Goal: Find specific page/section: Find specific page/section

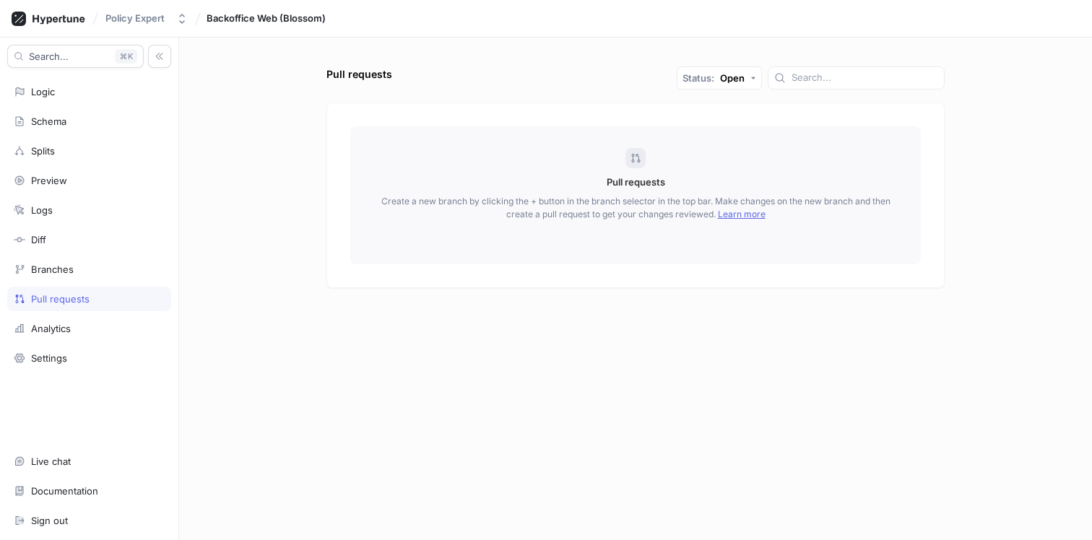
click at [91, 100] on div "Logic" at bounding box center [89, 91] width 164 height 25
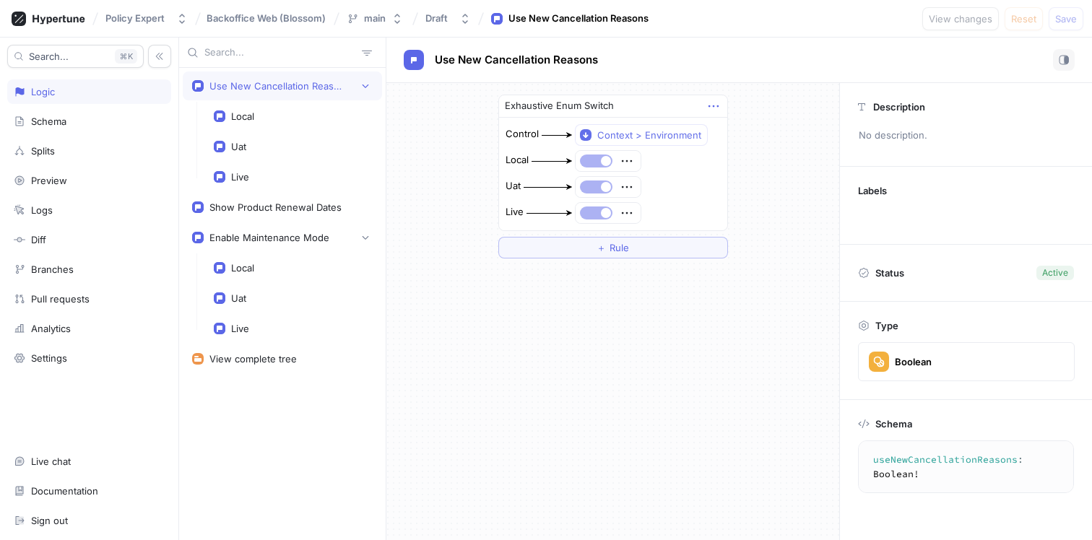
click at [715, 98] on icon "button" at bounding box center [714, 106] width 16 height 16
click at [756, 102] on div "Exhaustive Enum Switch Control Context > Environment Local Uat Live ＋ Rule" at bounding box center [613, 176] width 453 height 187
click at [241, 362] on div "Waive Fee Reason Selection Enabled" at bounding box center [289, 359] width 158 height 12
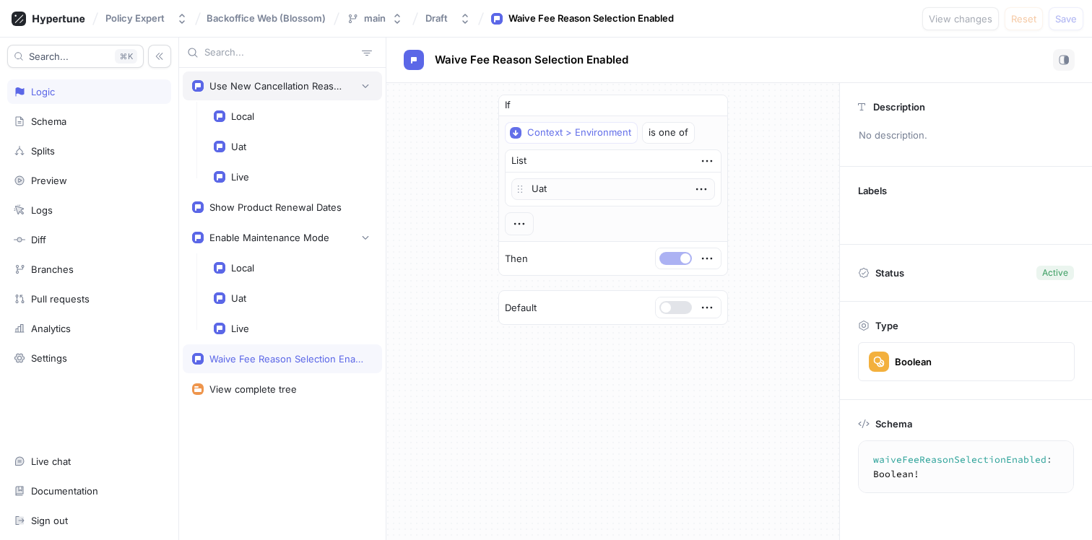
click at [290, 85] on div "Use New Cancellation Reasons" at bounding box center [278, 86] width 137 height 12
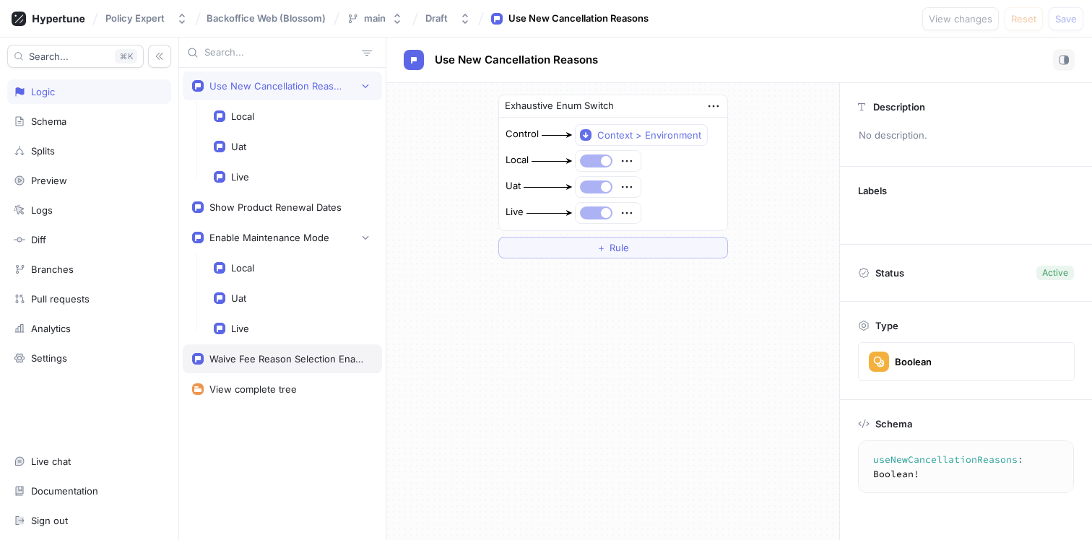
click at [256, 356] on div "Waive Fee Reason Selection Enabled" at bounding box center [289, 359] width 158 height 12
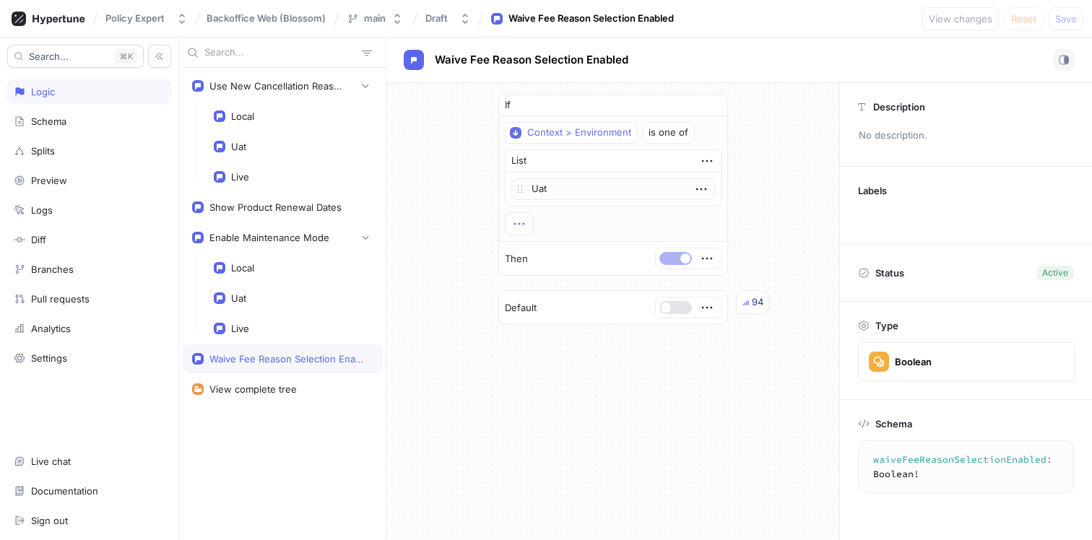
click at [517, 224] on icon "button" at bounding box center [520, 224] width 16 height 16
click at [678, 259] on div "If Context > Environment is one of List Uat To pick up a draggable item, press …" at bounding box center [614, 185] width 230 height 181
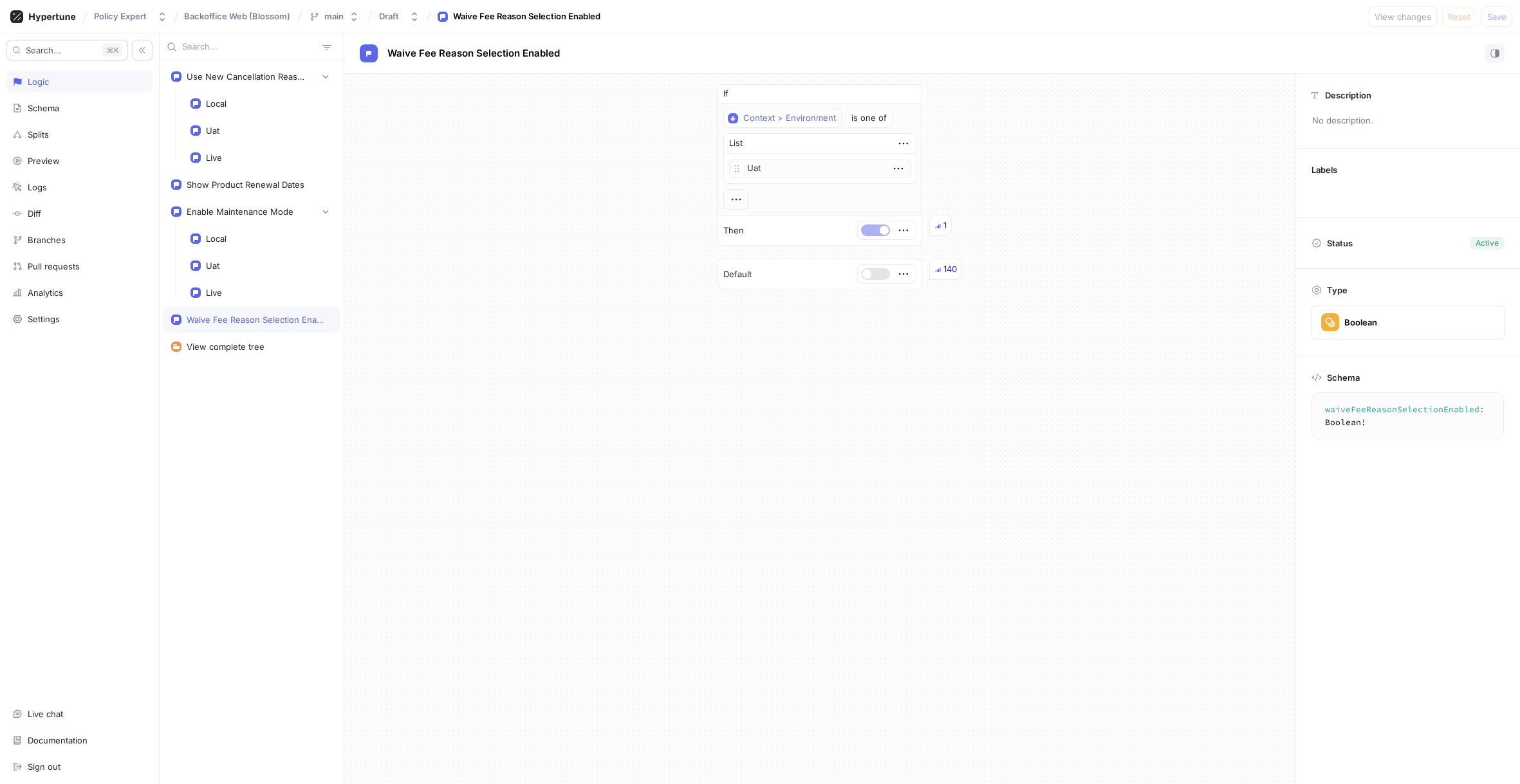
click at [860, 225] on div at bounding box center [875, 230] width 31 height 12
click at [276, 78] on div "Use New Cancellation Reasons" at bounding box center [248, 77] width 122 height 11
click at [260, 314] on div "Waive Fee Reason Selection Enabled" at bounding box center [257, 319] width 141 height 11
type textarea "waiveFeeReasonSelectionEnabled: Boolean!"
click at [96, 106] on div "Schema" at bounding box center [79, 109] width 134 height 11
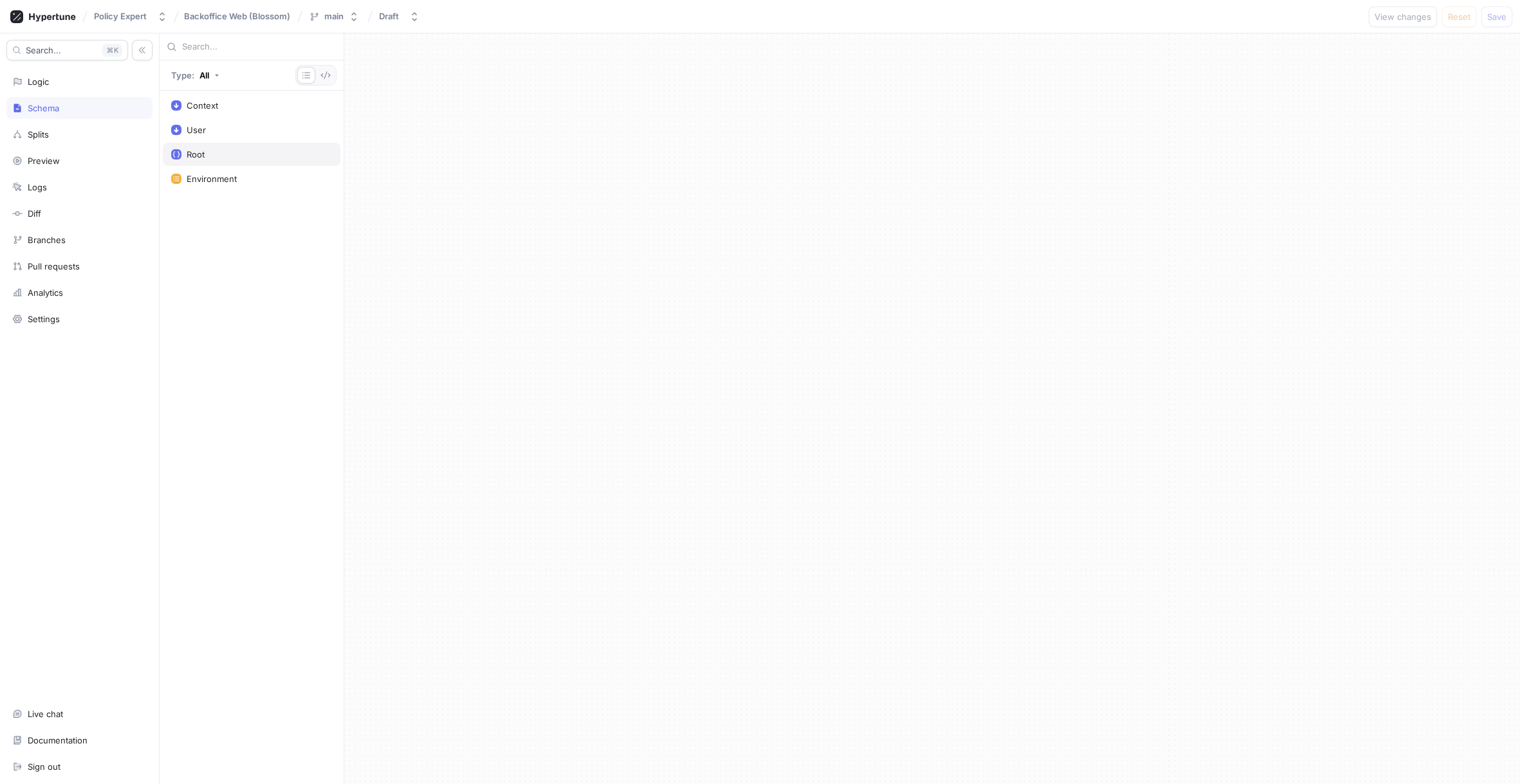
click at [208, 150] on div "Root" at bounding box center [251, 155] width 161 height 11
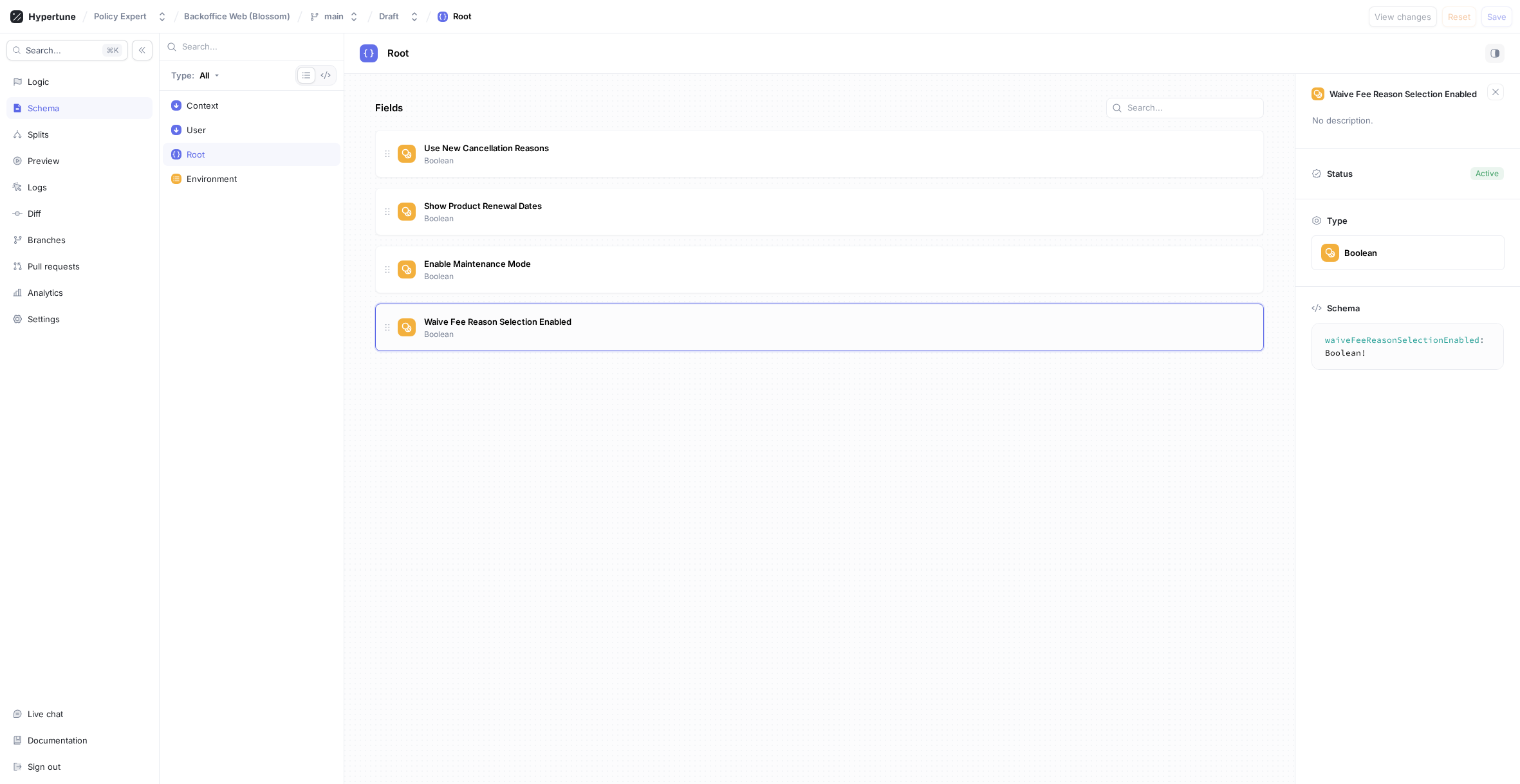
click at [468, 324] on span "Waive Fee Reason Selection Enabled" at bounding box center [497, 321] width 147 height 11
click at [389, 14] on div "Draft" at bounding box center [389, 16] width 20 height 11
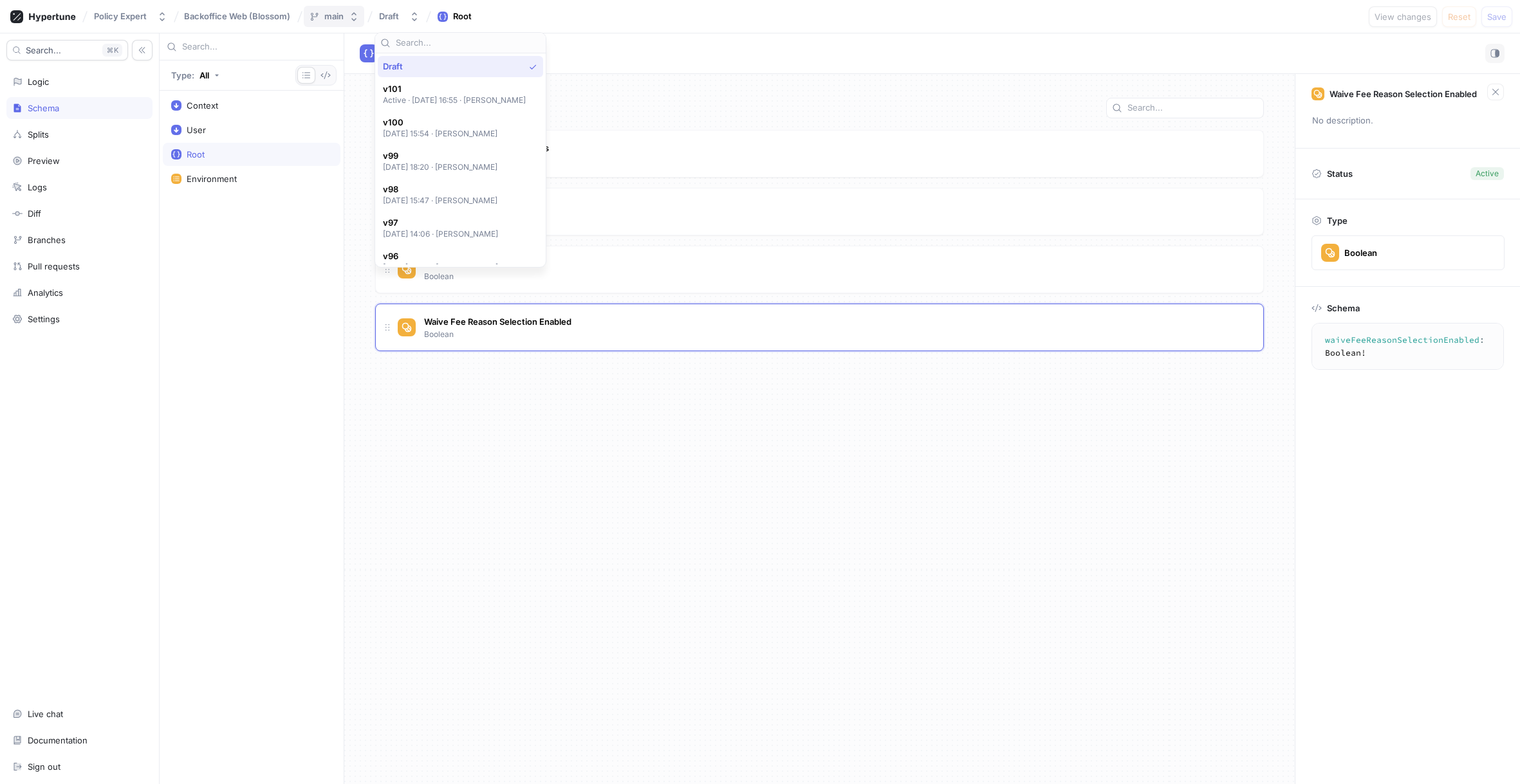
click at [340, 20] on div "main" at bounding box center [334, 16] width 20 height 11
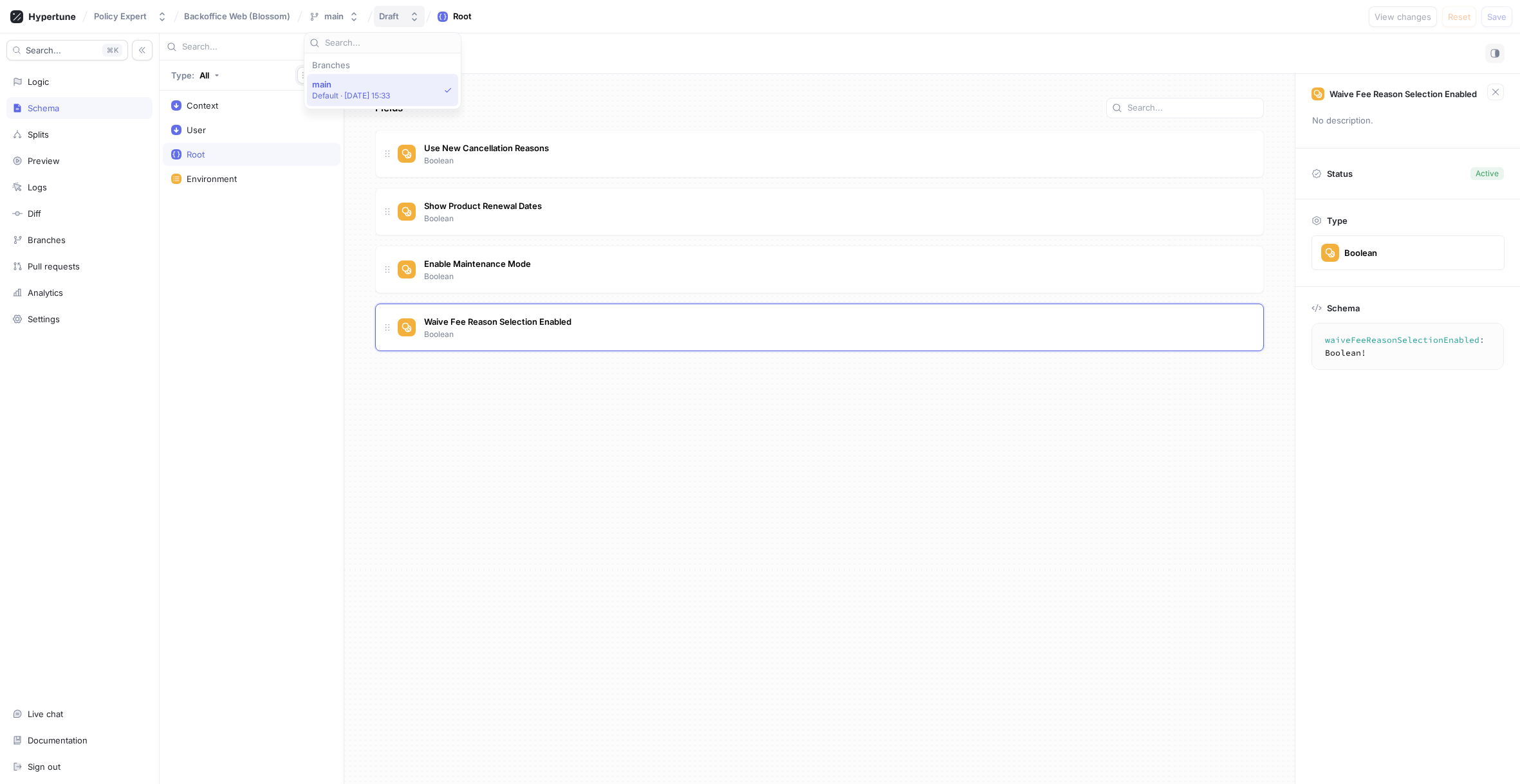
click at [405, 17] on button "Draft" at bounding box center [399, 17] width 51 height 21
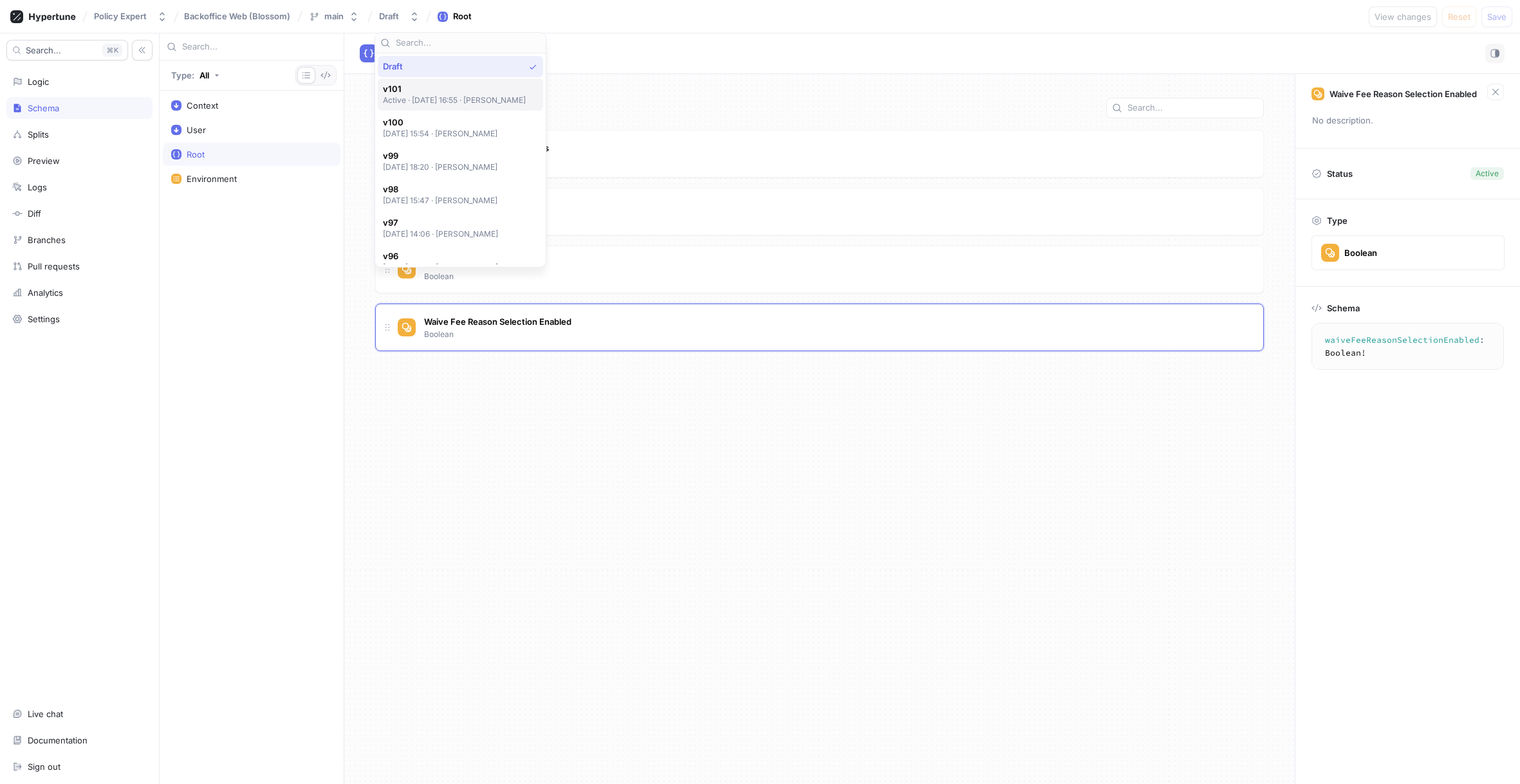
click at [416, 86] on span "v101" at bounding box center [454, 89] width 143 height 11
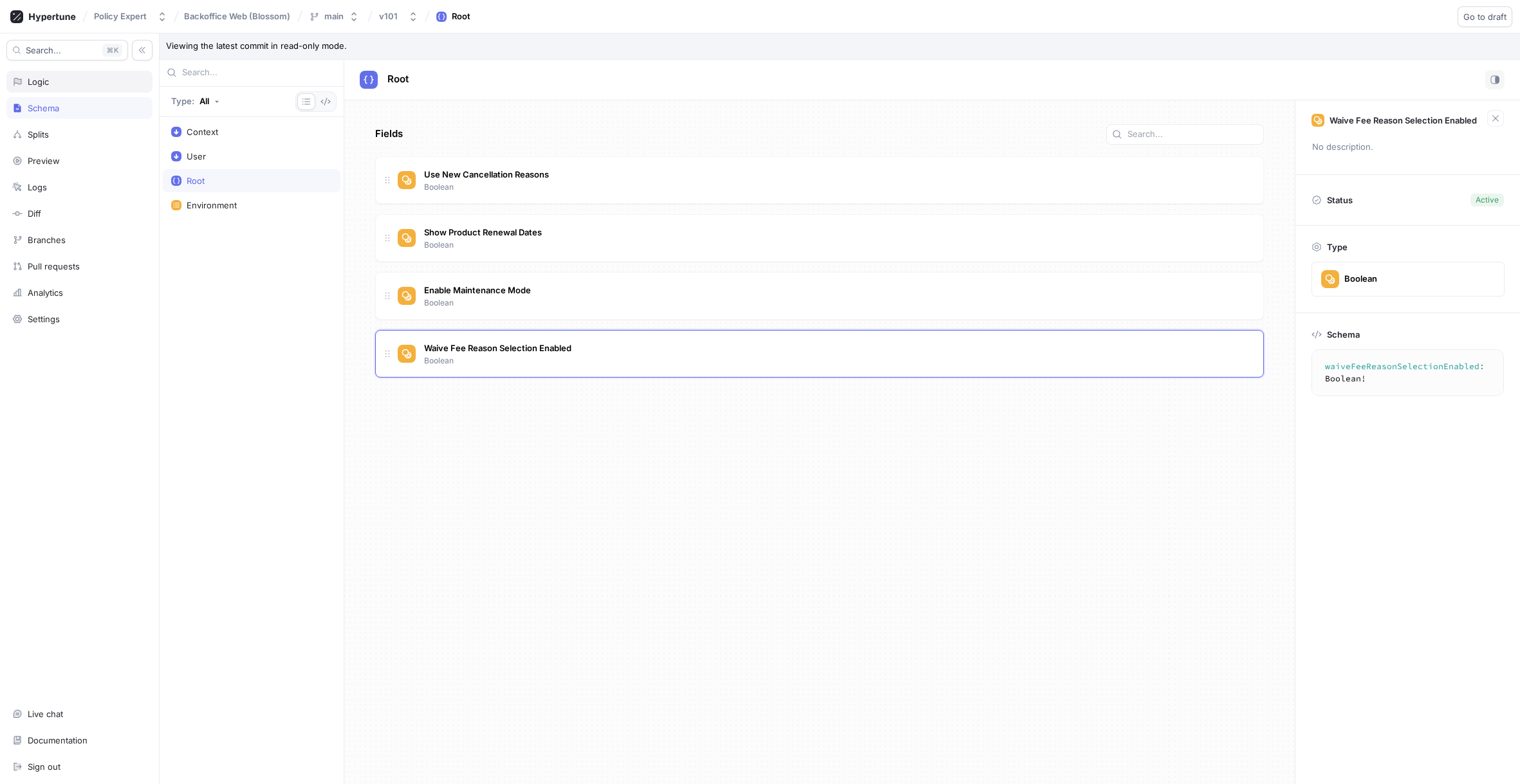
click at [61, 80] on div "Logic" at bounding box center [79, 82] width 134 height 11
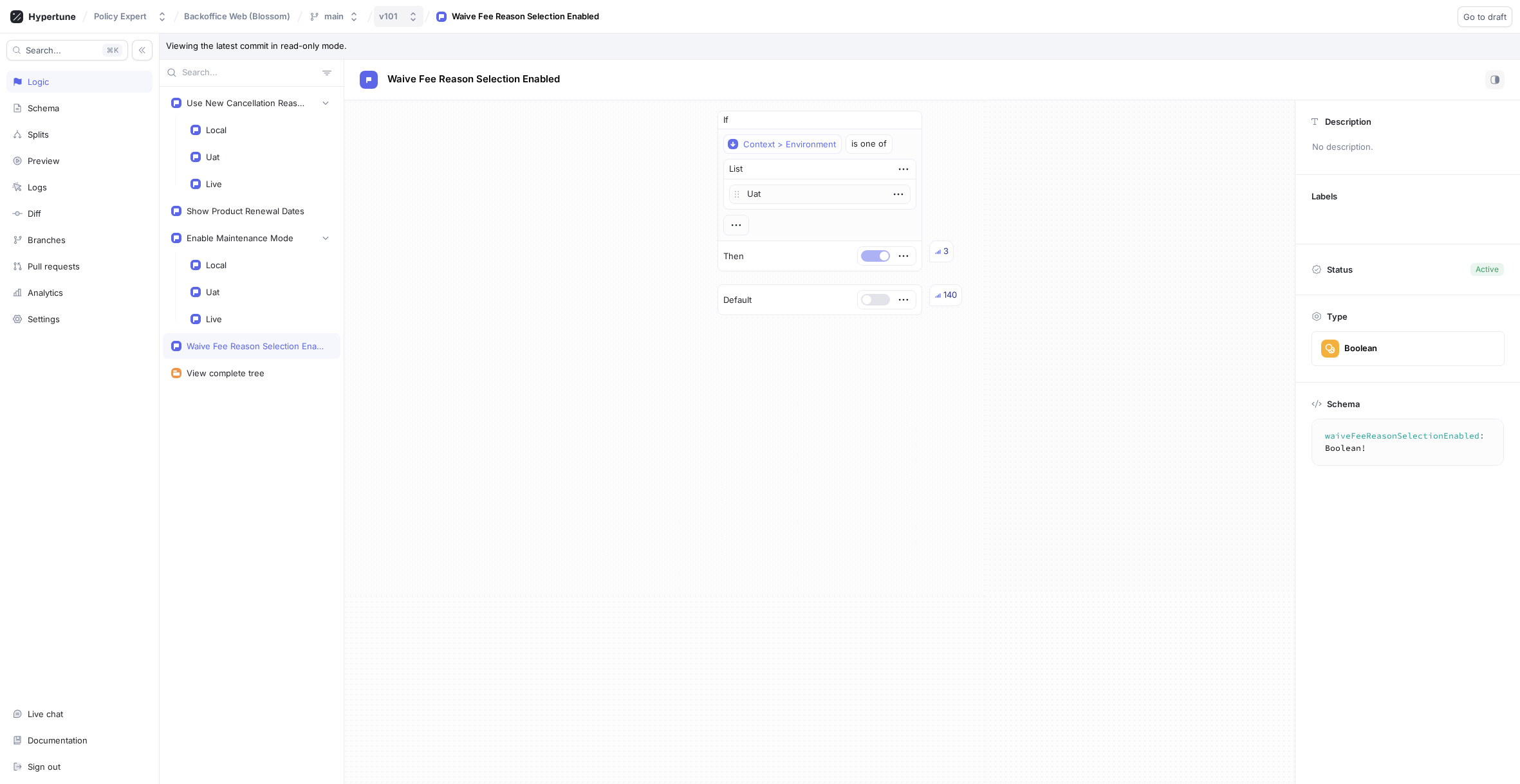
click at [407, 11] on button "v101" at bounding box center [399, 17] width 50 height 21
click at [432, 64] on div "Draft" at bounding box center [461, 67] width 157 height 11
